Goal: Check status: Check status

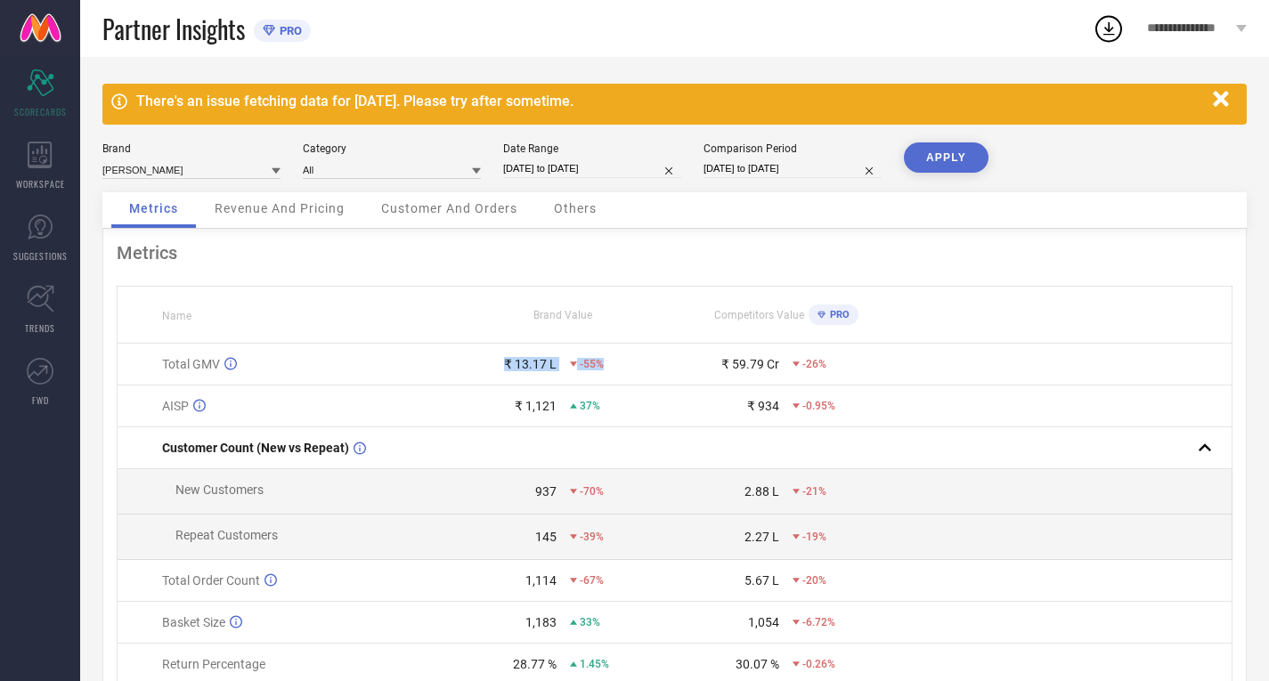
drag, startPoint x: 605, startPoint y: 368, endPoint x: 494, endPoint y: 357, distance: 111.8
click at [494, 357] on td "₹ 13.17 L -55%" at bounding box center [562, 365] width 223 height 42
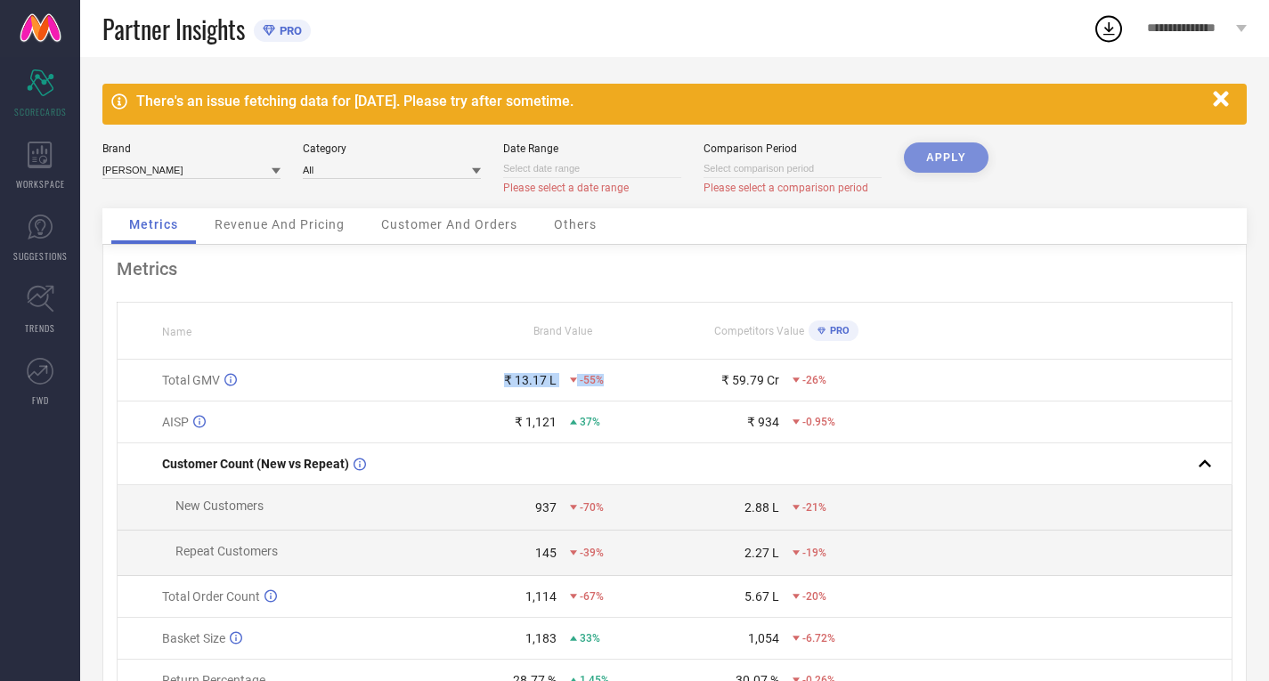
select select "8"
select select "2025"
select select "9"
select select "2025"
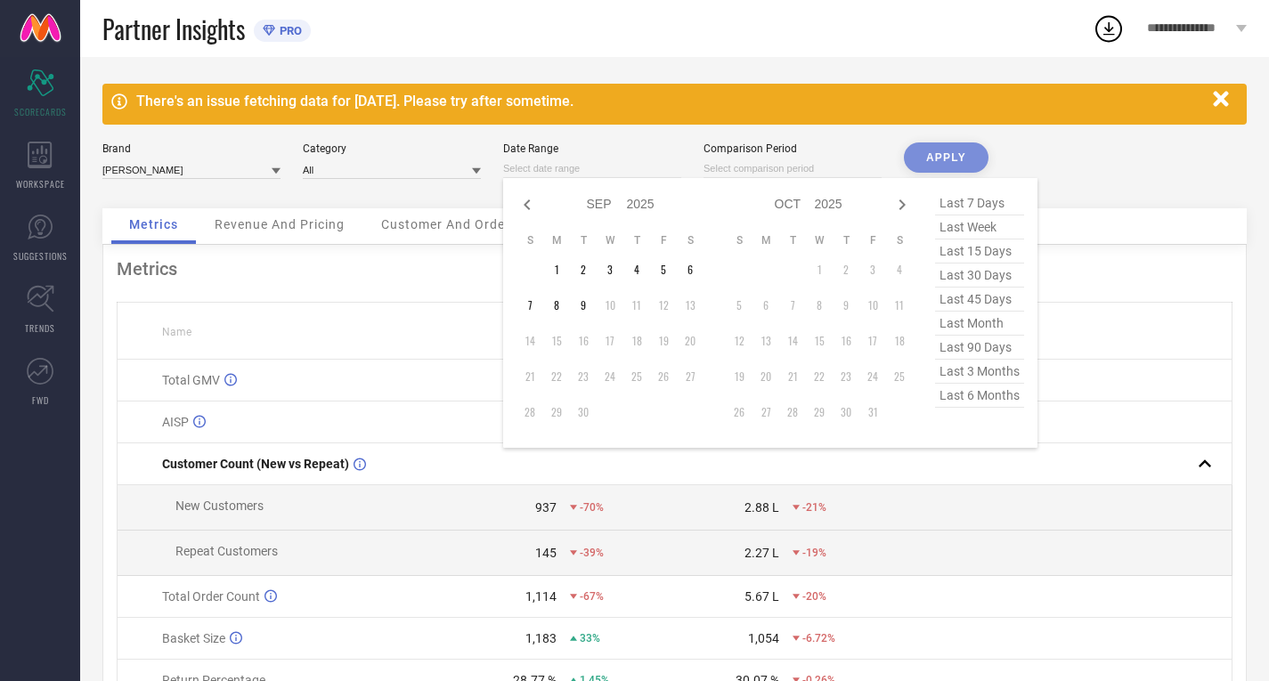
click at [568, 163] on input at bounding box center [592, 168] width 178 height 19
click at [550, 269] on td "1" at bounding box center [556, 269] width 27 height 27
type input "[DATE] to [DATE]"
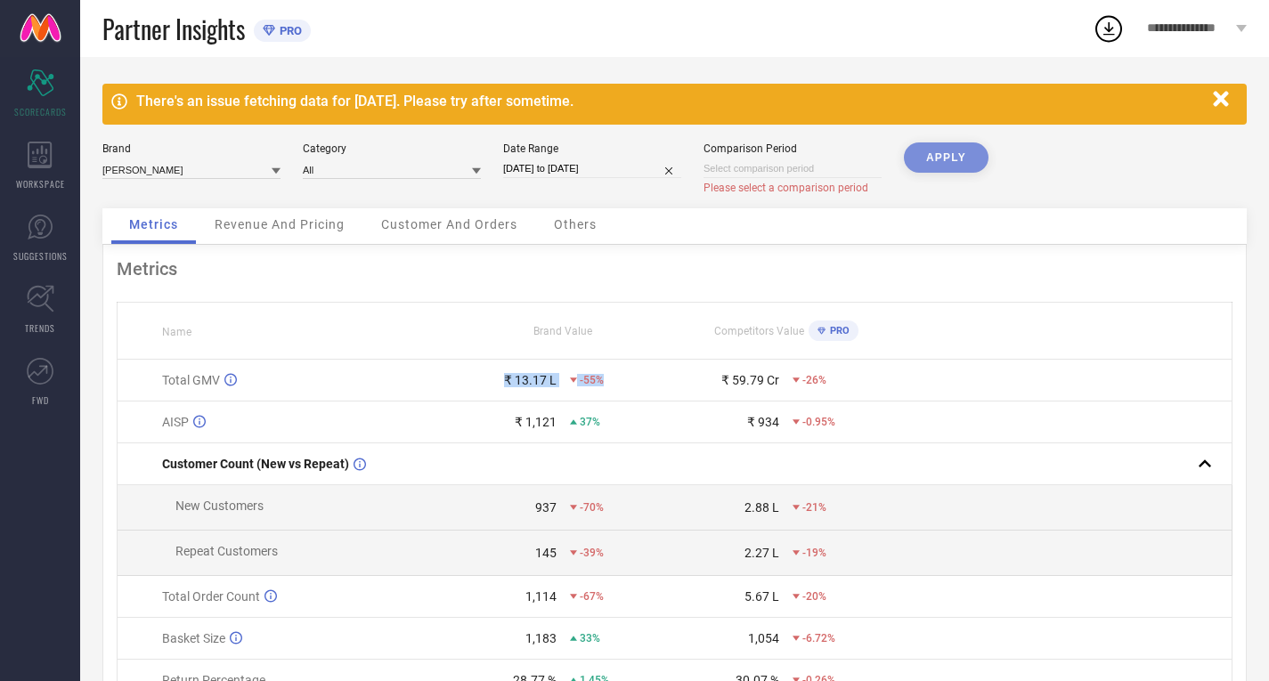
select select "8"
select select "2025"
select select "9"
select select "2025"
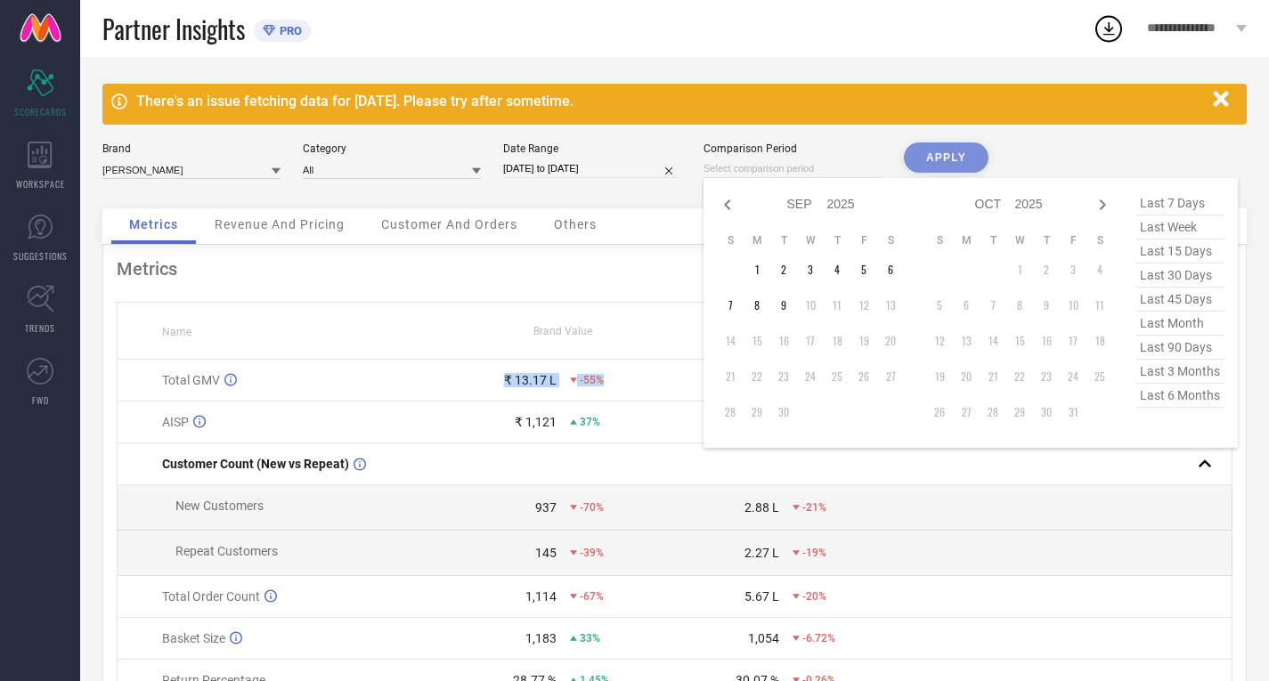
click at [759, 162] on input at bounding box center [792, 168] width 178 height 19
click at [751, 264] on td "1" at bounding box center [756, 269] width 27 height 27
type input "[DATE] to [DATE]"
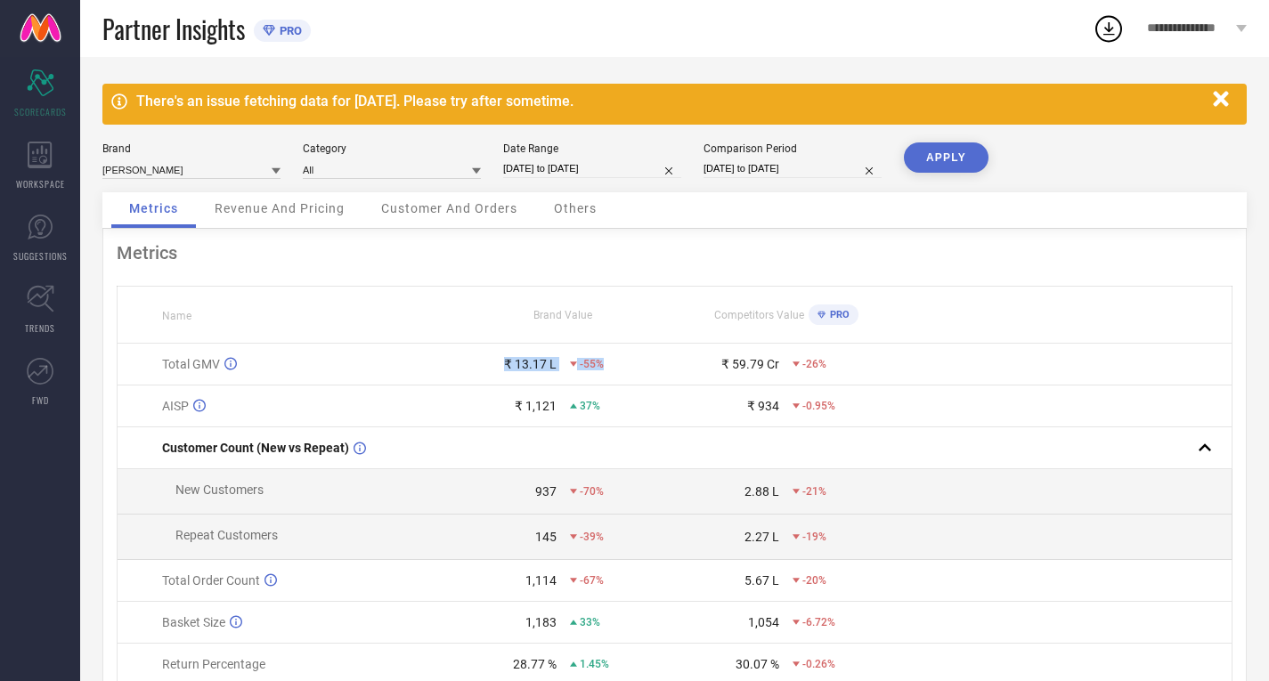
click at [975, 150] on button "APPLY" at bounding box center [946, 157] width 85 height 30
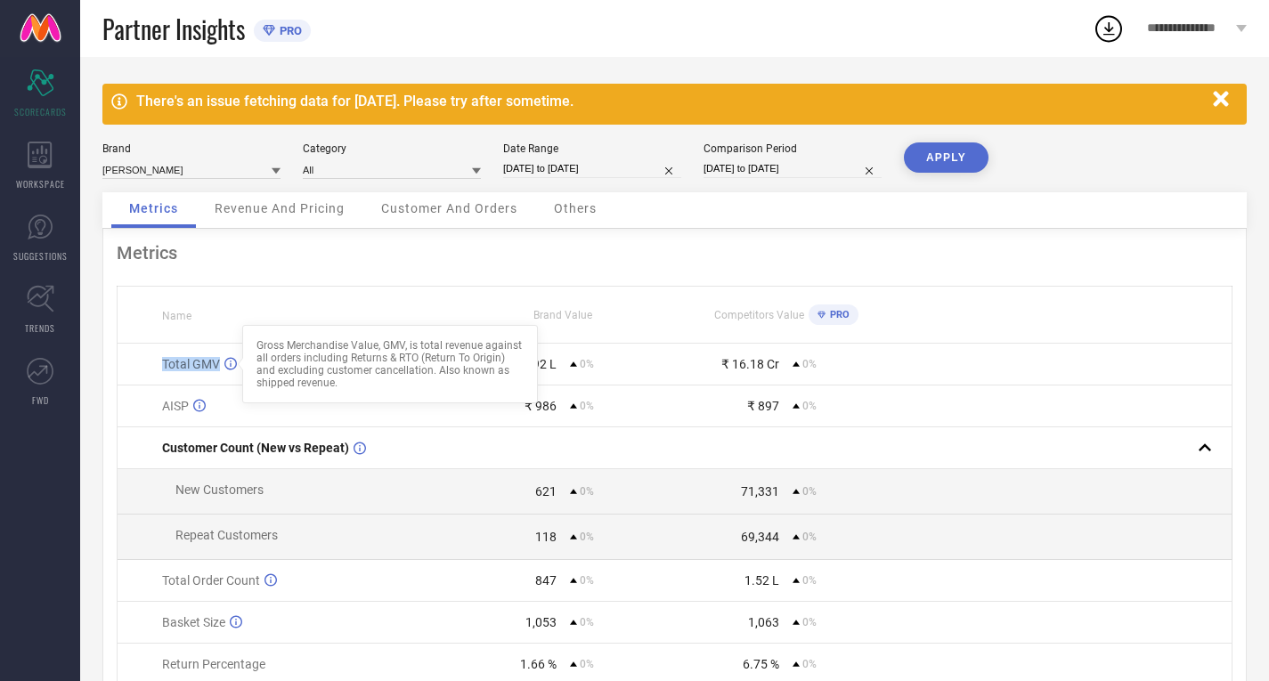
drag, startPoint x: 162, startPoint y: 364, endPoint x: 230, endPoint y: 364, distance: 67.7
click at [256, 362] on div "Total GMV Gross Merchandise Value, GMV, is total revenue against all orders inc…" at bounding box center [306, 364] width 288 height 14
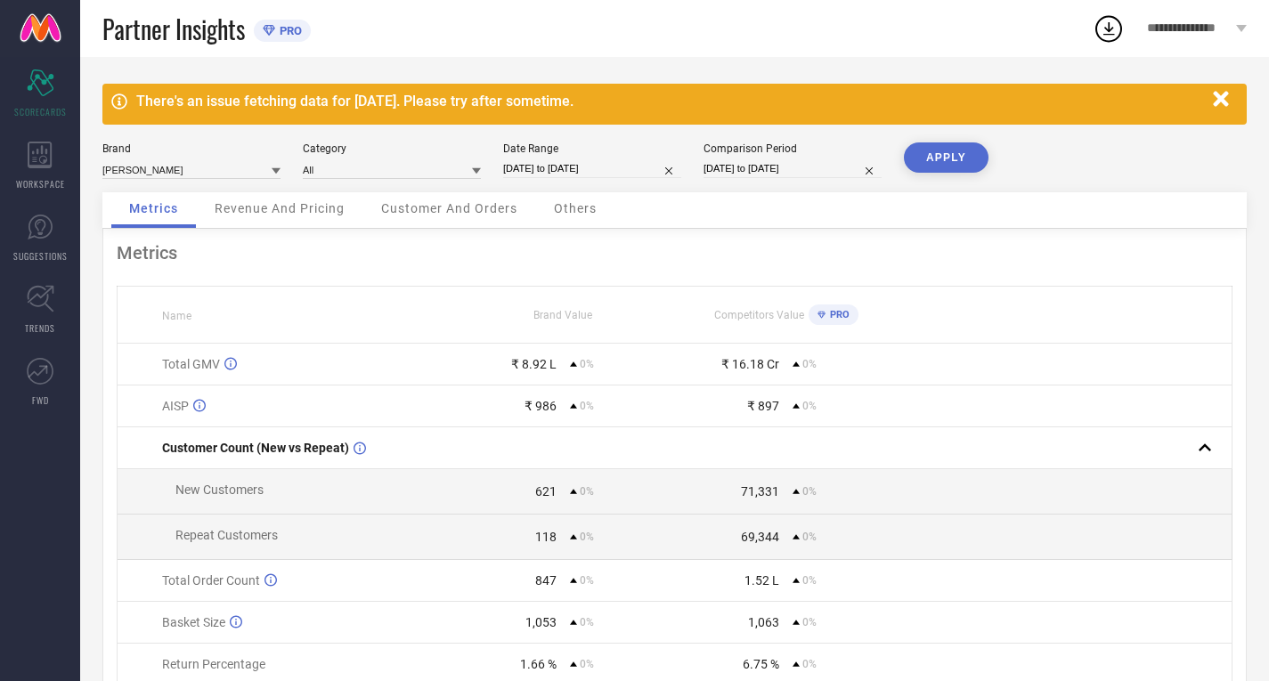
click at [451, 264] on div "Metrics Name Brand Value Competitors Value PRO Total GMV ₹ 8.92 L 0% ₹ 16.18 Cr…" at bounding box center [674, 501] width 1144 height 544
click at [361, 98] on div "There's an issue fetching data for [DATE]. Please try after sometime." at bounding box center [669, 101] width 1067 height 17
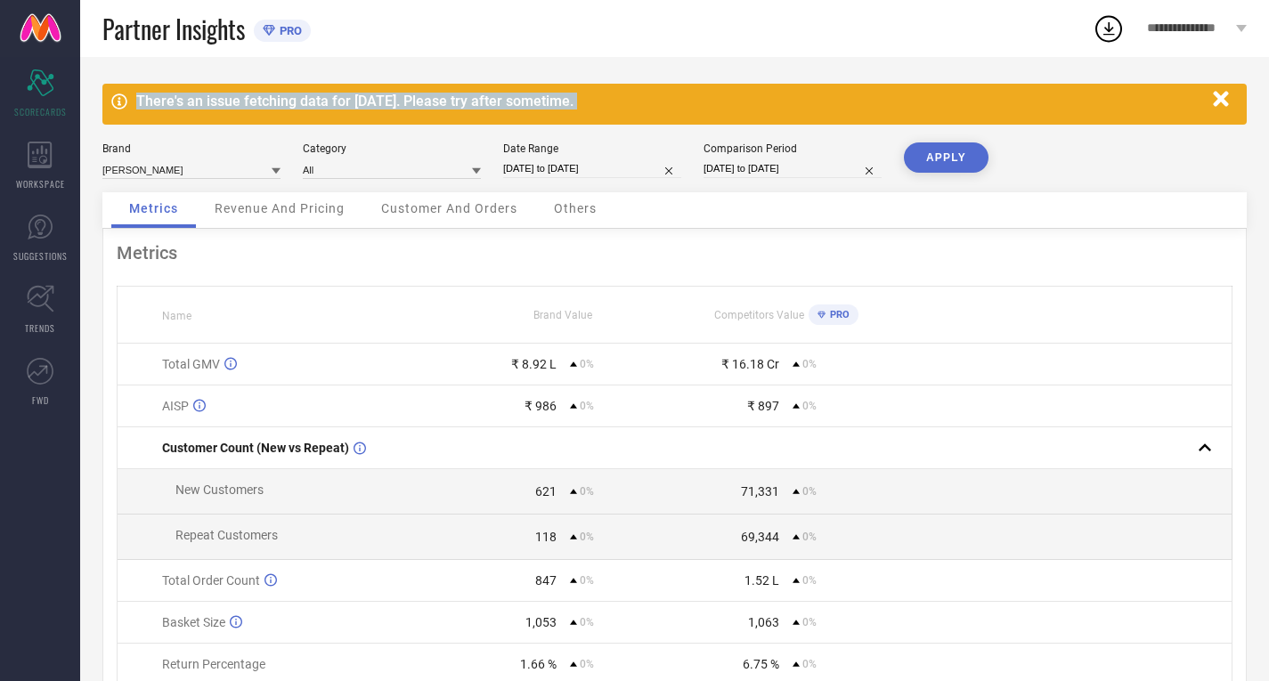
click at [361, 98] on div "There's an issue fetching data for [DATE]. Please try after sometime." at bounding box center [669, 101] width 1067 height 17
click at [409, 102] on div "There's an issue fetching data for [DATE]. Please try after sometime." at bounding box center [669, 101] width 1067 height 17
